Goal: Task Accomplishment & Management: Manage account settings

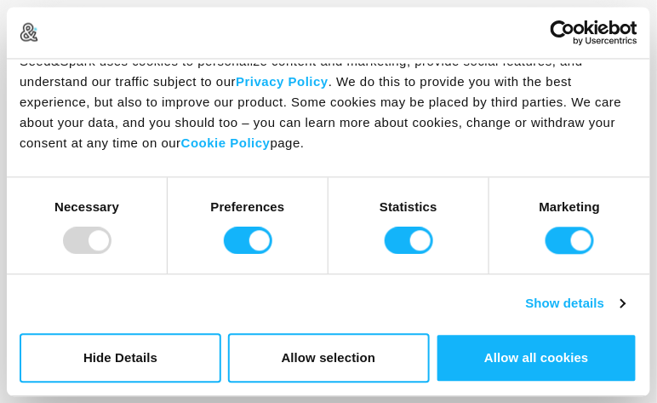
scroll to position [341, 0]
click at [170, 184] on div "Preferences" at bounding box center [248, 225] width 161 height 95
click at [203, 175] on div "Cookie Settings Seed&Spark uses cookies to personalize content and marketing, p…" at bounding box center [329, 118] width 644 height 119
click at [324, 184] on div "Preferences" at bounding box center [248, 225] width 161 height 95
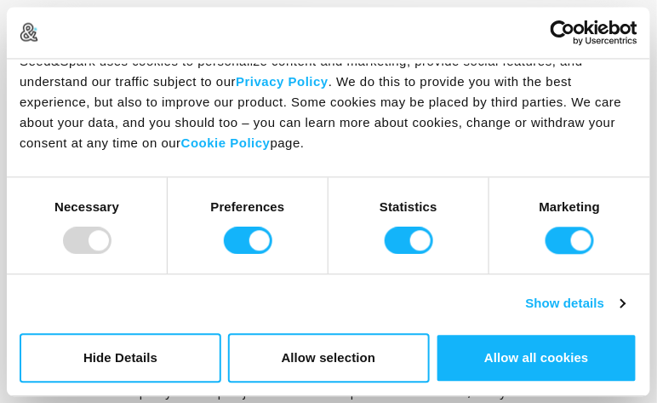
scroll to position [2981, 0]
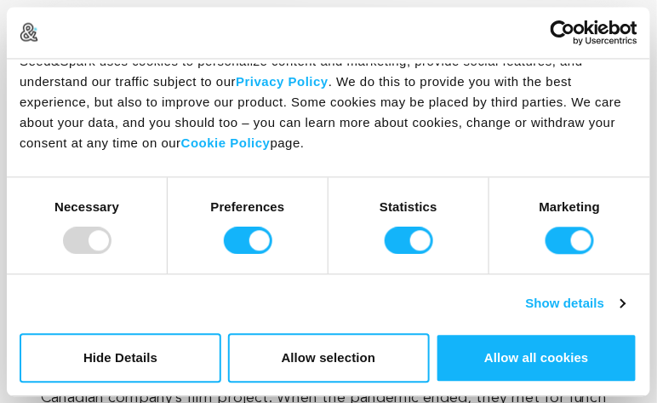
click at [445, 156] on div "Cookie Settings Seed&Spark uses cookies to personalize content and marketing, p…" at bounding box center [329, 118] width 634 height 109
drag, startPoint x: 645, startPoint y: 151, endPoint x: 644, endPoint y: 169, distance: 18.8
click at [644, 169] on div "Cookie Settings Seed&Spark uses cookies to personalize content and marketing, p…" at bounding box center [329, 118] width 634 height 109
click at [644, 181] on div "Marketing" at bounding box center [570, 225] width 161 height 95
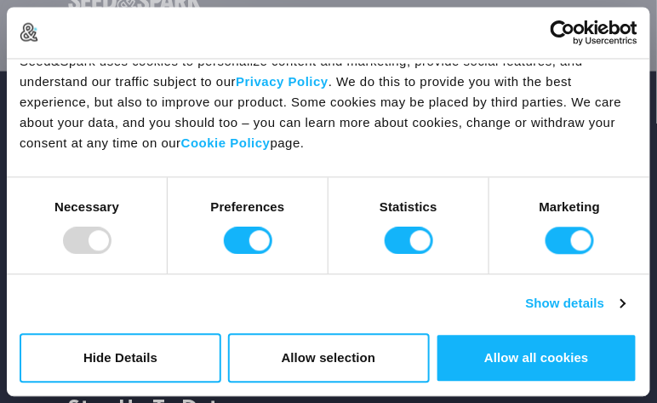
scroll to position [8341, 0]
click at [505, 167] on div "Cookie Settings Seed&Spark uses cookies to personalize content and marketing, p…" at bounding box center [329, 118] width 634 height 109
click at [552, 303] on link "Show details" at bounding box center [575, 304] width 99 height 20
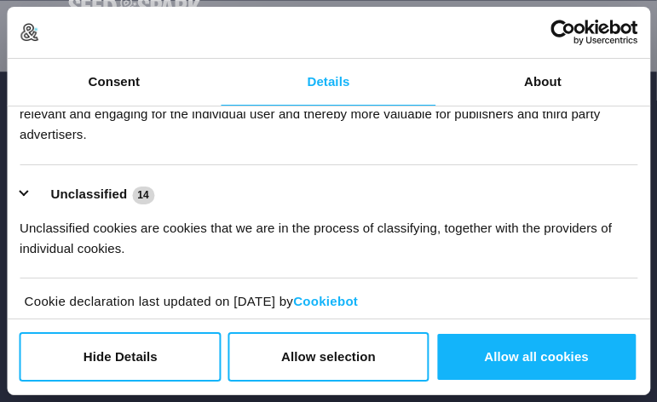
scroll to position [455, 0]
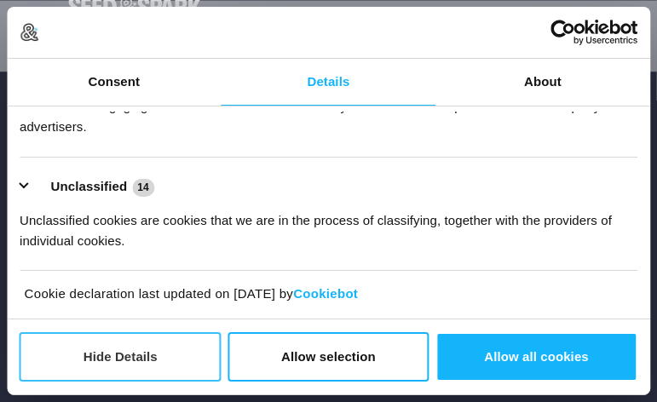
click at [178, 341] on button "Hide Details" at bounding box center [121, 356] width 202 height 49
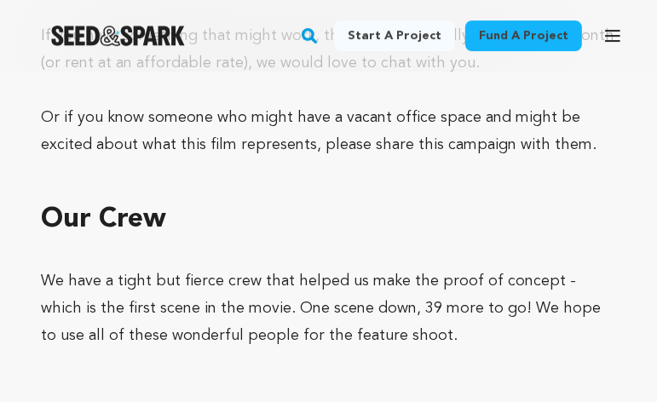
scroll to position [6295, 0]
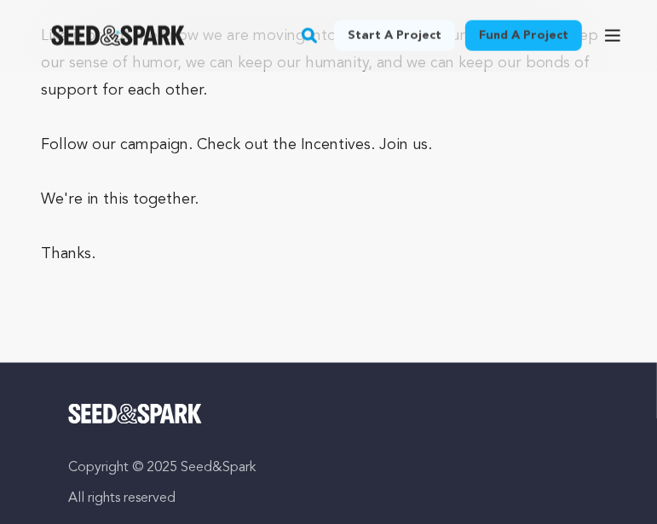
scroll to position [7834, 0]
